Goal: Task Accomplishment & Management: Manage account settings

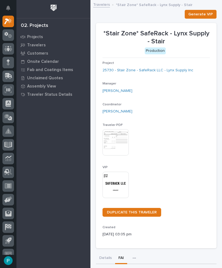
click at [9, 77] on icon at bounding box center [8, 75] width 7 height 5
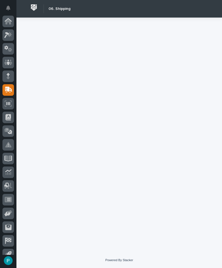
scroll to position [21, 0]
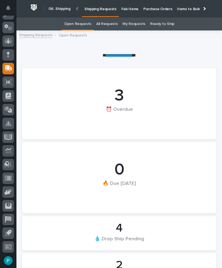
click at [129, 10] on p "Fab Items" at bounding box center [129, 6] width 17 height 12
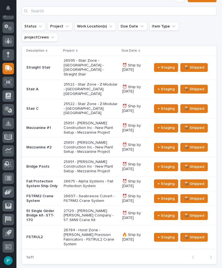
scroll to position [167, 0]
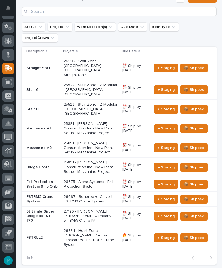
click at [103, 179] on p "26675 - Alpha Systems - Fall Protection System" at bounding box center [91, 183] width 54 height 9
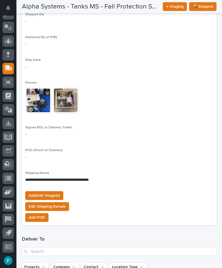
scroll to position [474, 0]
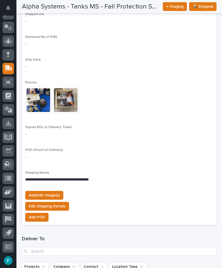
click at [36, 203] on span "Edit Shipping Details" at bounding box center [47, 206] width 37 height 7
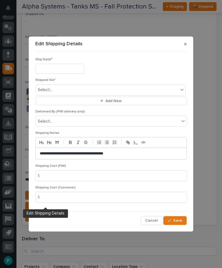
click at [186, 44] on icon "button" at bounding box center [185, 44] width 2 height 2
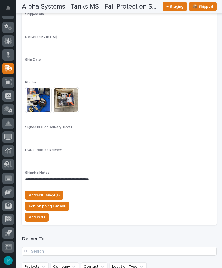
click at [51, 192] on span "Add/Edit Image(s)" at bounding box center [44, 195] width 31 height 7
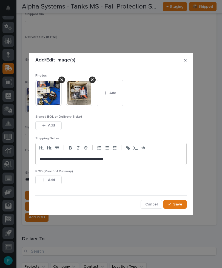
click at [51, 126] on span "Add" at bounding box center [51, 125] width 7 height 5
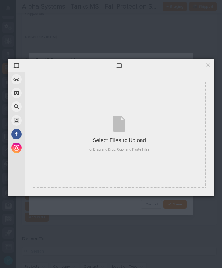
click at [121, 138] on div "Select Files to Upload" at bounding box center [119, 140] width 60 height 8
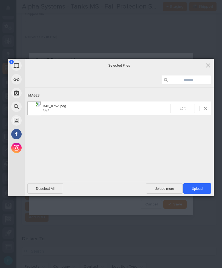
click at [201, 186] on span "Upload 1" at bounding box center [197, 188] width 28 height 10
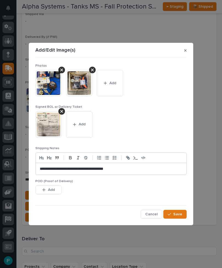
click at [177, 215] on span "Save" at bounding box center [177, 213] width 9 height 5
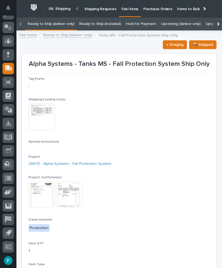
scroll to position [0, 0]
click at [202, 46] on span "📦 Shipped" at bounding box center [203, 44] width 20 height 7
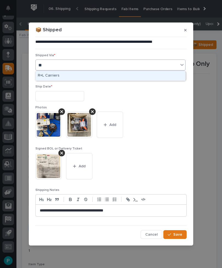
click at [48, 75] on div "R+L Carriers" at bounding box center [111, 76] width 150 height 10
type input "**"
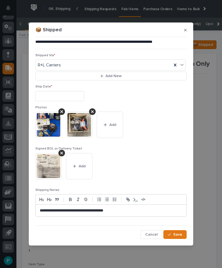
click at [49, 96] on input "text" at bounding box center [59, 96] width 49 height 10
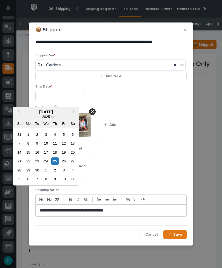
click at [45, 159] on div "24" at bounding box center [45, 160] width 7 height 7
type input "**********"
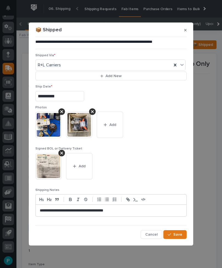
click at [182, 234] on span "Save" at bounding box center [177, 234] width 9 height 5
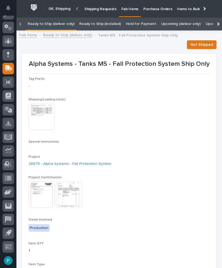
click at [42, 23] on link "Ready to Ship (deliver only)" at bounding box center [51, 24] width 47 height 13
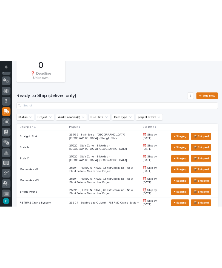
scroll to position [39, 0]
